Goal: Task Accomplishment & Management: Complete application form

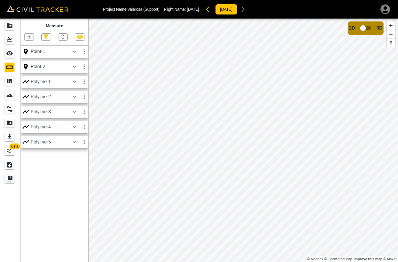
scroll to position [19, 0]
click at [12, 28] on icon "Projects" at bounding box center [9, 25] width 7 height 7
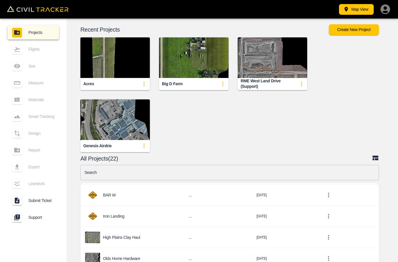
scroll to position [21, 0]
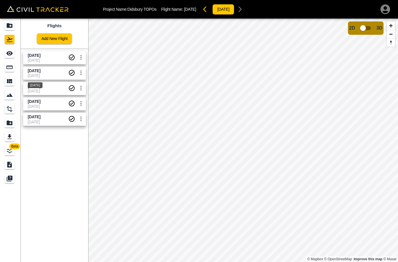
click at [43, 78] on div "[DATE]" at bounding box center [35, 83] width 16 height 10
click at [52, 55] on span "[DATE]" at bounding box center [48, 55] width 41 height 5
click at [41, 56] on span "[DATE]" at bounding box center [34, 55] width 13 height 5
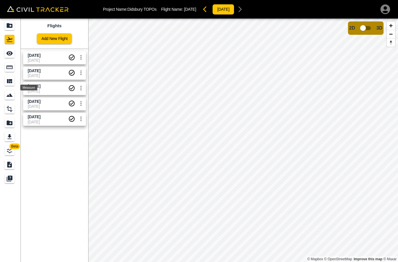
click at [8, 67] on icon "Measure" at bounding box center [9, 66] width 6 height 3
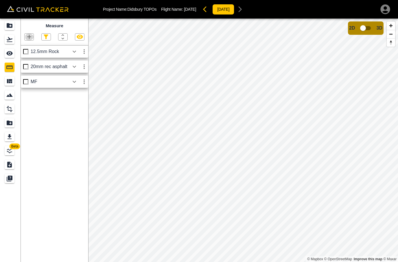
click at [30, 36] on icon "button" at bounding box center [29, 36] width 7 height 7
drag, startPoint x: 253, startPoint y: 77, endPoint x: 248, endPoint y: 76, distance: 5.3
click at [253, 76] on div at bounding box center [199, 131] width 398 height 262
click at [29, 34] on icon "button" at bounding box center [29, 36] width 7 height 7
click at [27, 62] on p "Polygon" at bounding box center [28, 64] width 14 height 5
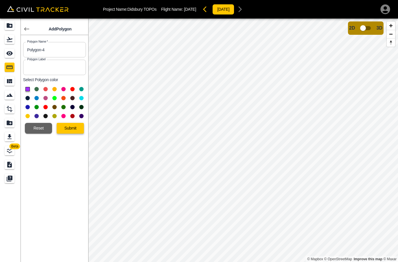
click at [70, 130] on button "Submit" at bounding box center [70, 128] width 27 height 11
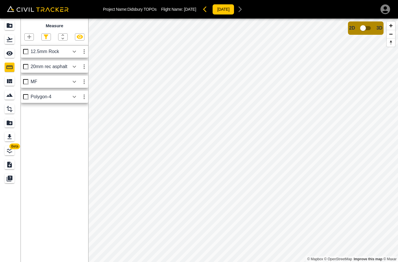
click at [75, 99] on icon "button" at bounding box center [74, 96] width 7 height 7
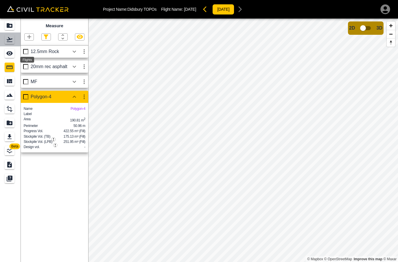
click at [9, 37] on icon "Flights" at bounding box center [9, 39] width 7 height 7
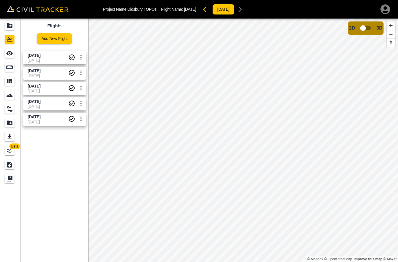
click at [56, 57] on span "[DATE]" at bounding box center [48, 55] width 41 height 5
click at [54, 59] on span "[DATE]" at bounding box center [48, 60] width 41 height 5
click at [41, 72] on span "[DATE]" at bounding box center [34, 70] width 13 height 5
click at [41, 55] on span "[DATE]" at bounding box center [34, 55] width 13 height 5
